Goal: Transaction & Acquisition: Purchase product/service

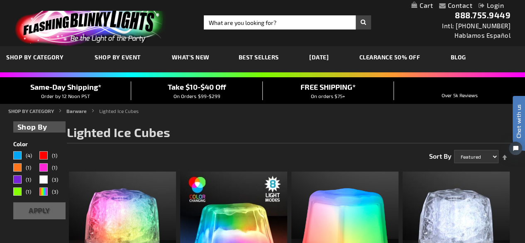
click at [22, 56] on span "SHOP BY CATEGORY" at bounding box center [34, 57] width 57 height 7
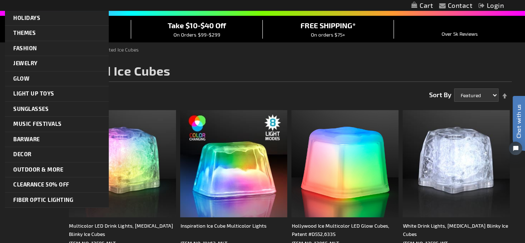
scroll to position [62, 0]
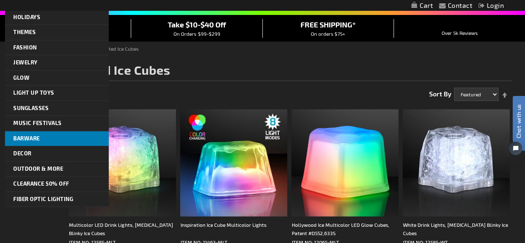
click at [15, 135] on span "Barware" at bounding box center [26, 138] width 27 height 7
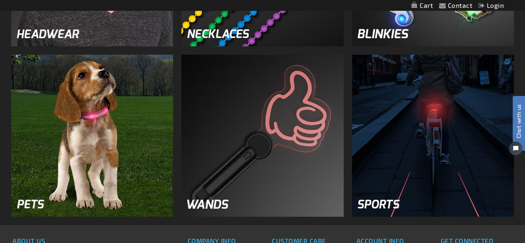
scroll to position [1044, 0]
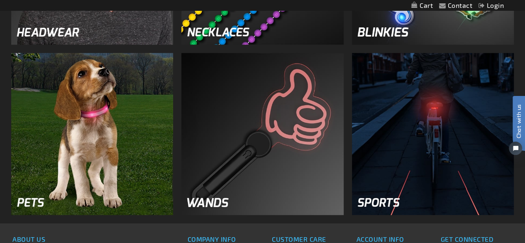
click at [55, 175] on img at bounding box center [92, 134] width 162 height 162
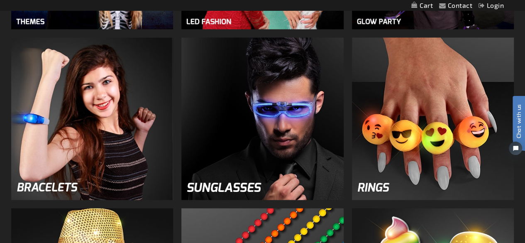
scroll to position [714, 0]
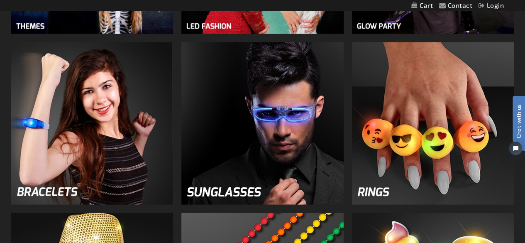
click at [417, 154] on img at bounding box center [433, 123] width 162 height 162
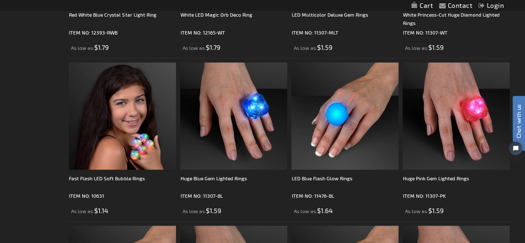
scroll to position [756, 0]
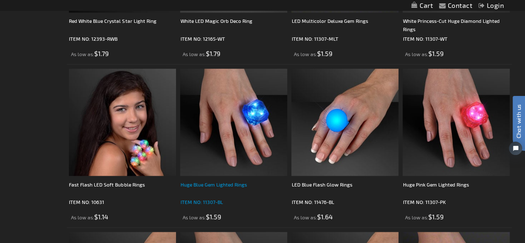
click at [187, 184] on div "Huge Blue Gem Lighted Rings" at bounding box center [233, 188] width 107 height 17
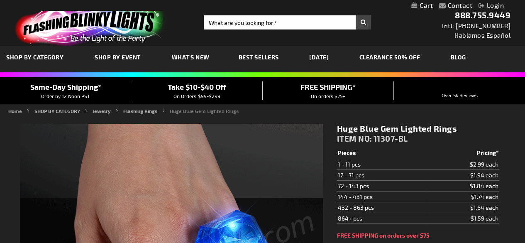
type input "5629"
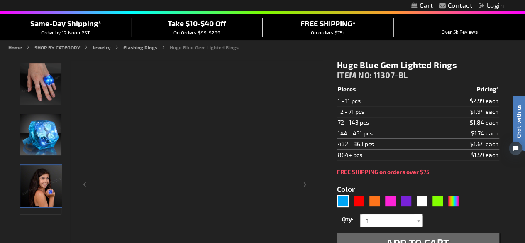
scroll to position [64, 0]
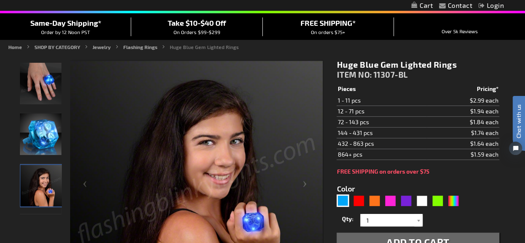
click at [36, 137] on img "Blue Gem LED Lighted Rings" at bounding box center [41, 134] width 42 height 42
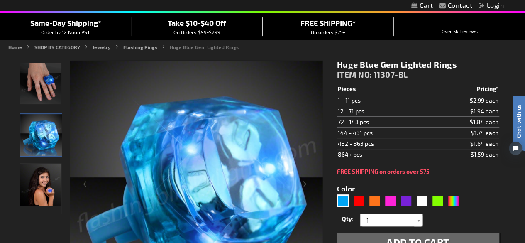
click at [37, 91] on img "Hand model displaying Blue Gem LED Lighted Rings" at bounding box center [41, 84] width 42 height 42
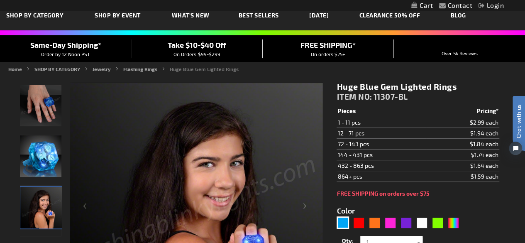
scroll to position [0, 0]
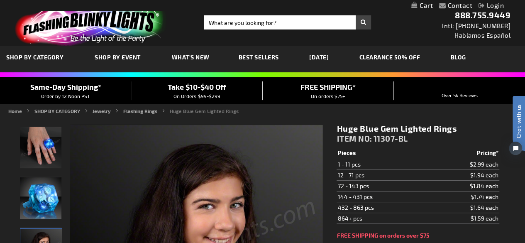
click at [21, 59] on span "SHOP BY CATEGORY" at bounding box center [34, 57] width 57 height 7
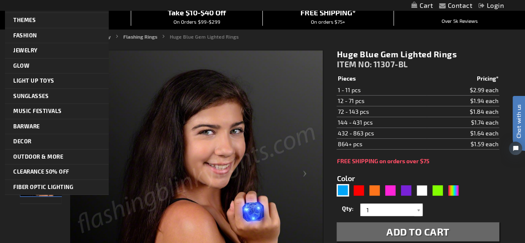
scroll to position [77, 0]
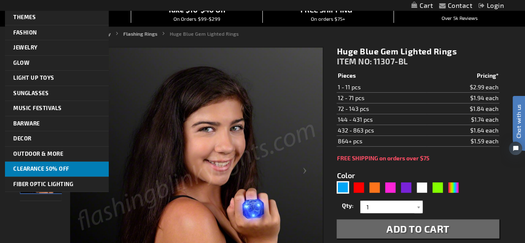
click at [25, 166] on span "CLEARANCE 50% OFF" at bounding box center [41, 168] width 56 height 7
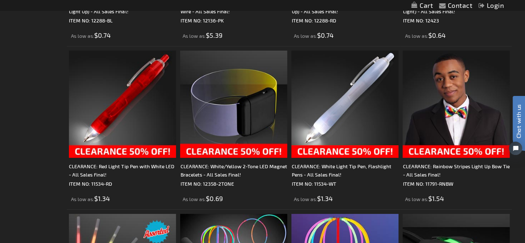
scroll to position [1260, 0]
